Goal: Navigation & Orientation: Understand site structure

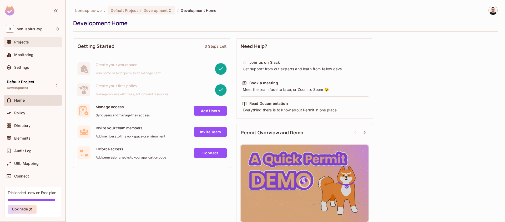
click at [19, 43] on span "Projects" at bounding box center [21, 42] width 15 height 4
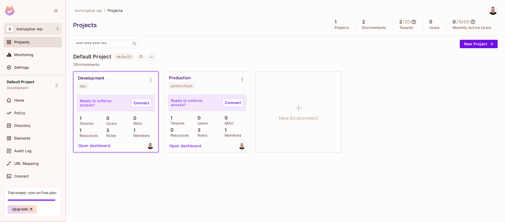
click at [58, 29] on icon at bounding box center [58, 28] width 2 height 3
click at [58, 29] on div at bounding box center [252, 111] width 505 height 222
click at [30, 65] on div "Settings" at bounding box center [36, 67] width 45 height 4
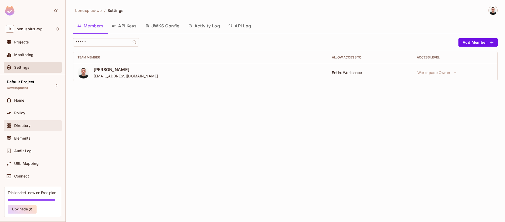
click at [26, 124] on span "Directory" at bounding box center [22, 125] width 16 height 4
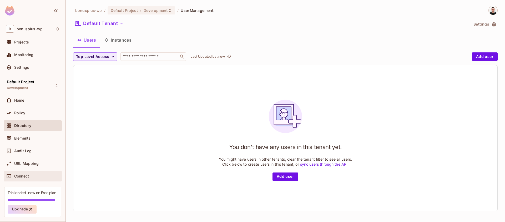
click at [37, 178] on div "Connect" at bounding box center [33, 176] width 54 height 6
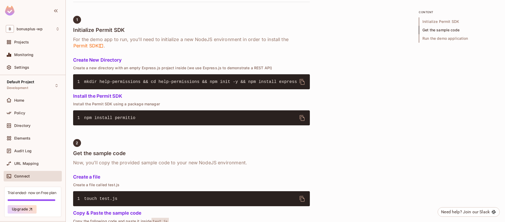
scroll to position [248, 0]
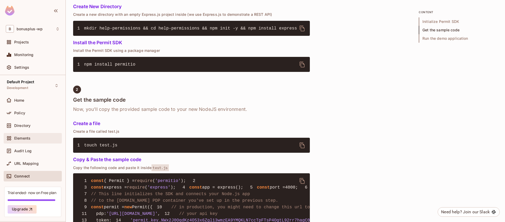
click at [38, 140] on div "Elements" at bounding box center [33, 138] width 54 height 6
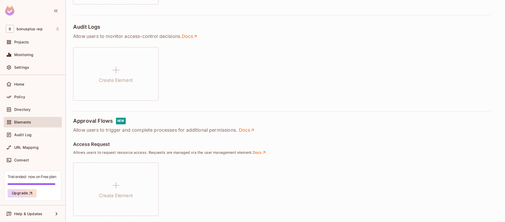
scroll to position [196, 0]
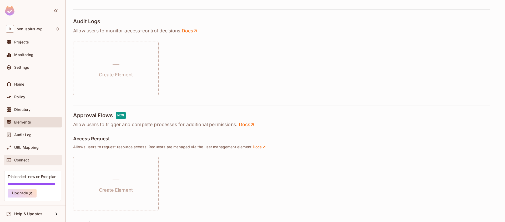
click at [28, 159] on span "Connect" at bounding box center [21, 160] width 15 height 4
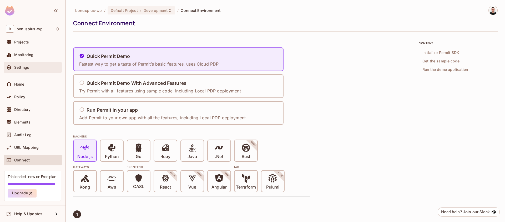
click at [39, 65] on div "Settings" at bounding box center [36, 67] width 45 height 4
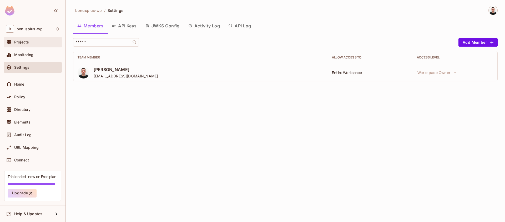
click at [42, 44] on div "Projects" at bounding box center [36, 42] width 45 height 4
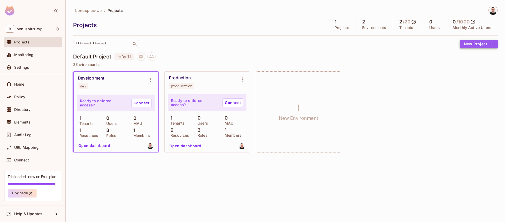
click at [481, 46] on button "New Project" at bounding box center [478, 44] width 38 height 8
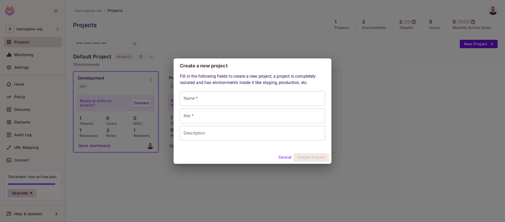
click at [286, 157] on button "Cancel" at bounding box center [284, 157] width 17 height 8
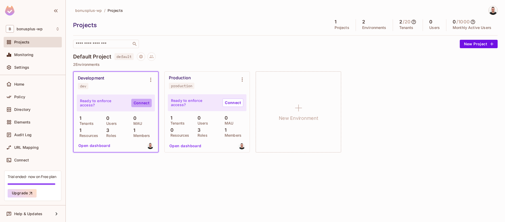
click at [136, 102] on link "Connect" at bounding box center [141, 103] width 21 height 8
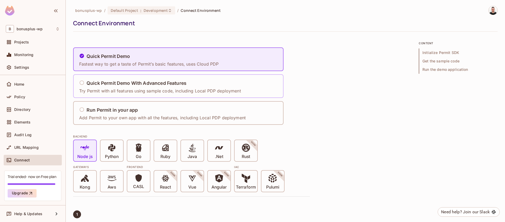
click at [137, 82] on h5 "Quick Permit Demo With Advanced Features" at bounding box center [136, 82] width 100 height 5
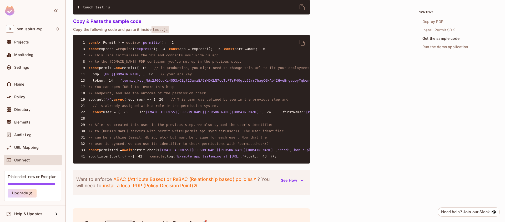
scroll to position [535, 0]
